Goal: Task Accomplishment & Management: Manage account settings

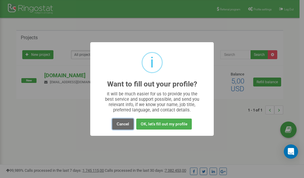
click at [123, 122] on button "Cancel" at bounding box center [122, 124] width 21 height 11
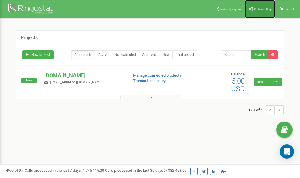
click at [258, 8] on span "Profile settings" at bounding box center [263, 9] width 18 height 3
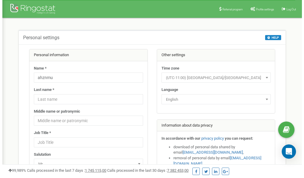
scroll to position [30, 0]
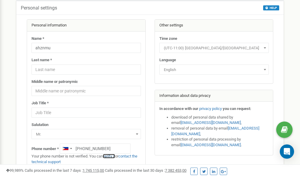
click at [112, 155] on link "verify it" at bounding box center [109, 156] width 12 height 4
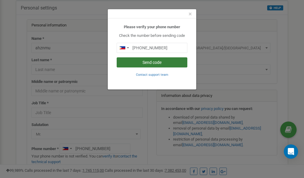
click at [150, 62] on button "Send code" at bounding box center [152, 62] width 71 height 10
